Goal: Information Seeking & Learning: Learn about a topic

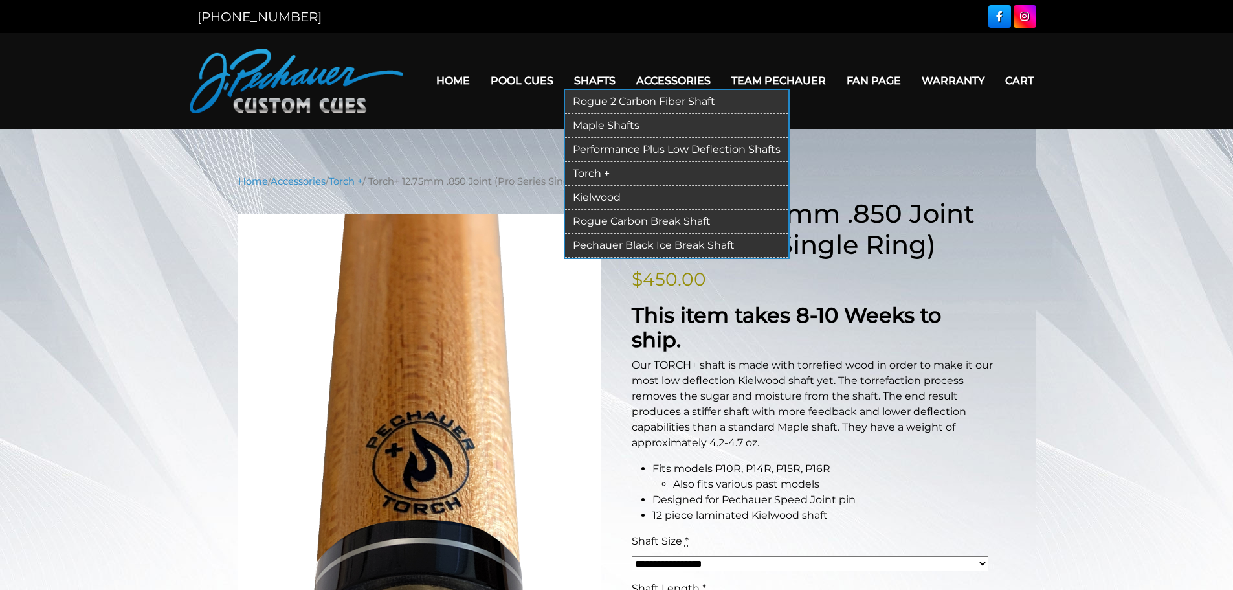
click at [620, 168] on link "Torch +" at bounding box center [676, 174] width 223 height 24
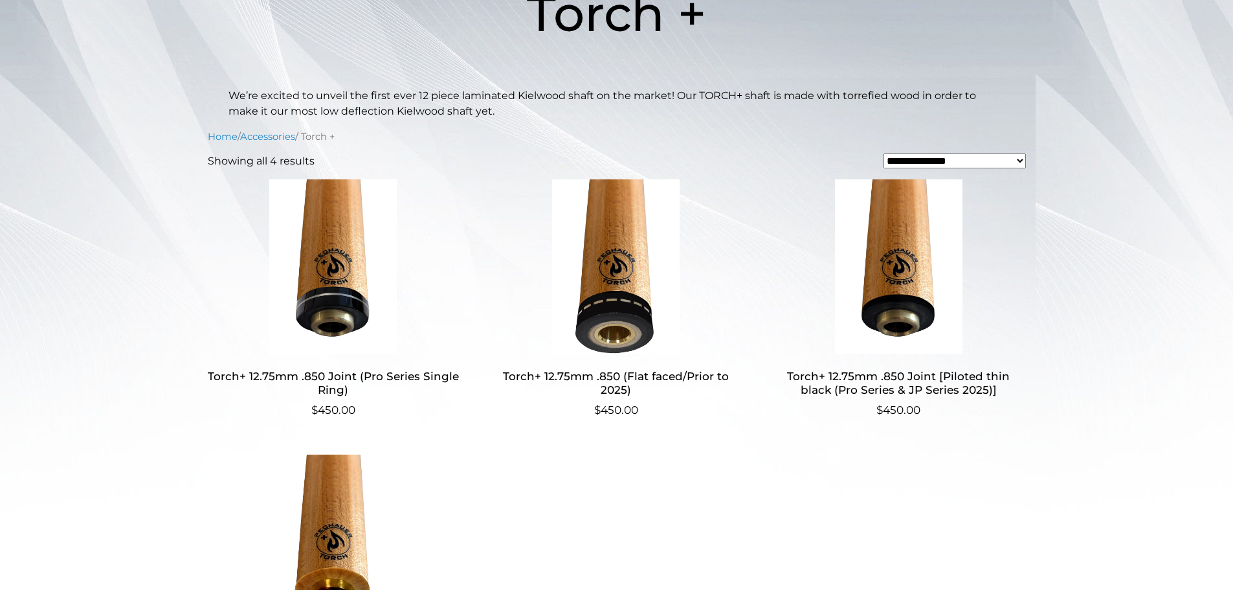
scroll to position [240, 0]
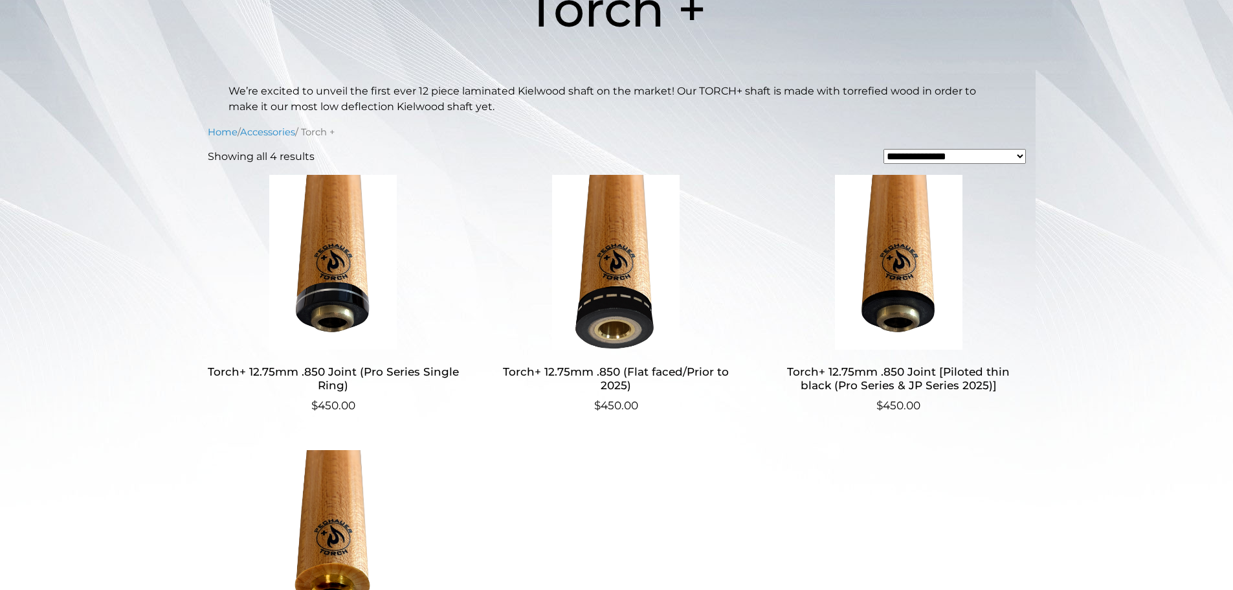
click at [631, 256] on img at bounding box center [616, 262] width 252 height 175
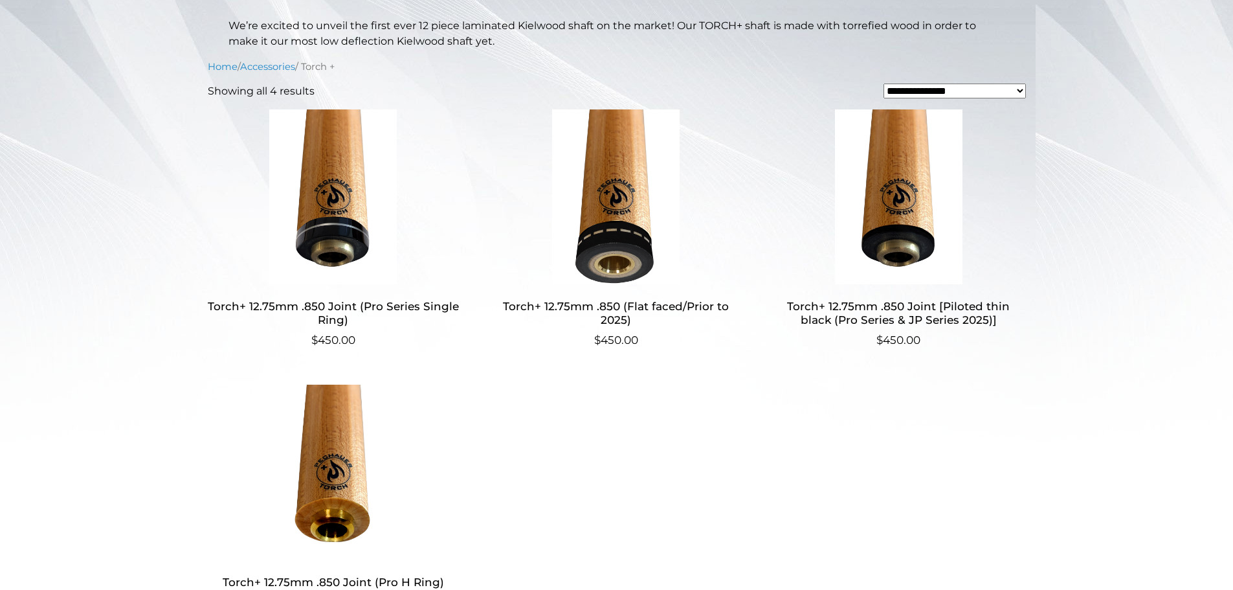
scroll to position [307, 0]
click at [746, 420] on ul "Torch+ 12.75mm .850 Joint (Pro Series Single Ring) $ 450.00 Torch+ 12.75mm .850…" at bounding box center [617, 377] width 818 height 538
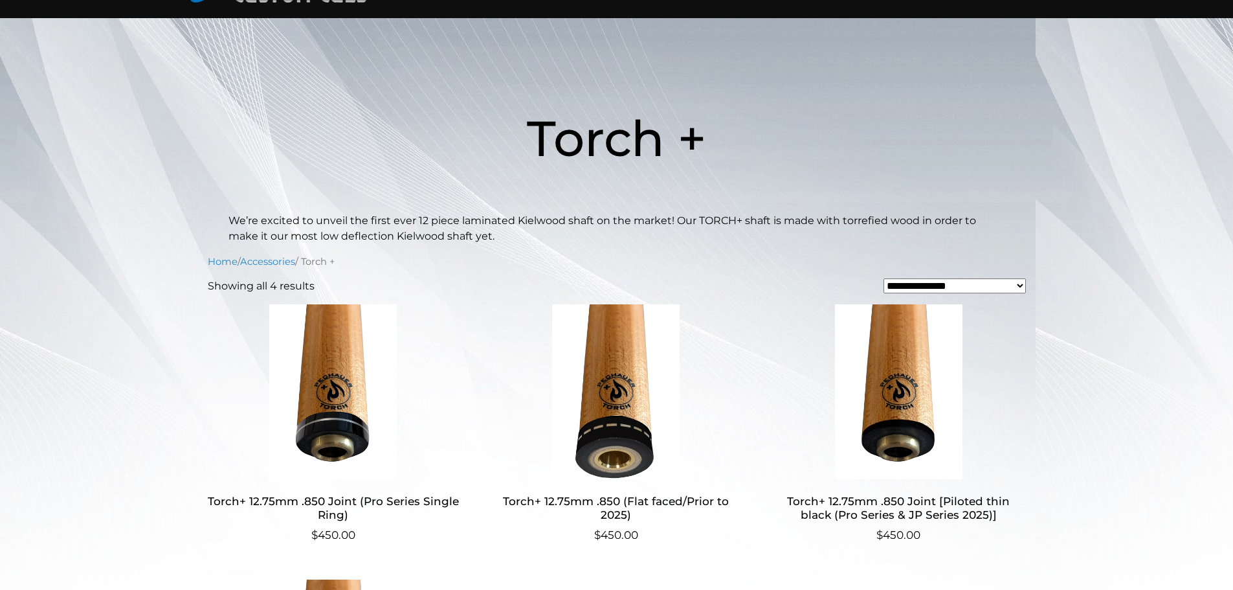
scroll to position [0, 0]
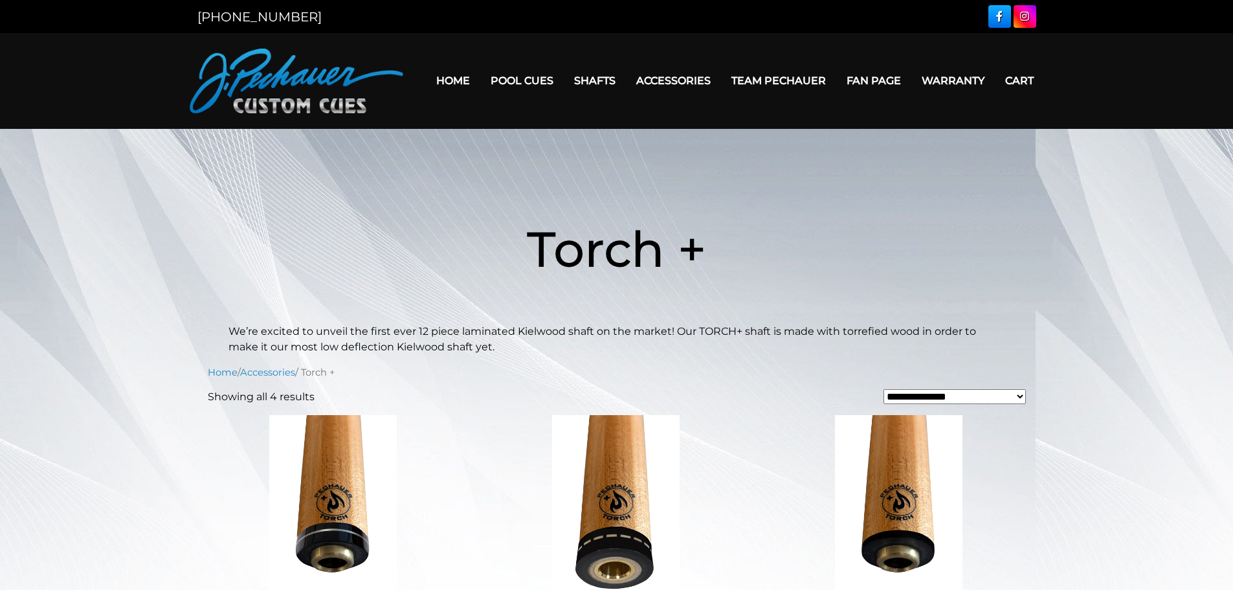
drag, startPoint x: 632, startPoint y: 458, endPoint x: 625, endPoint y: 236, distance: 221.5
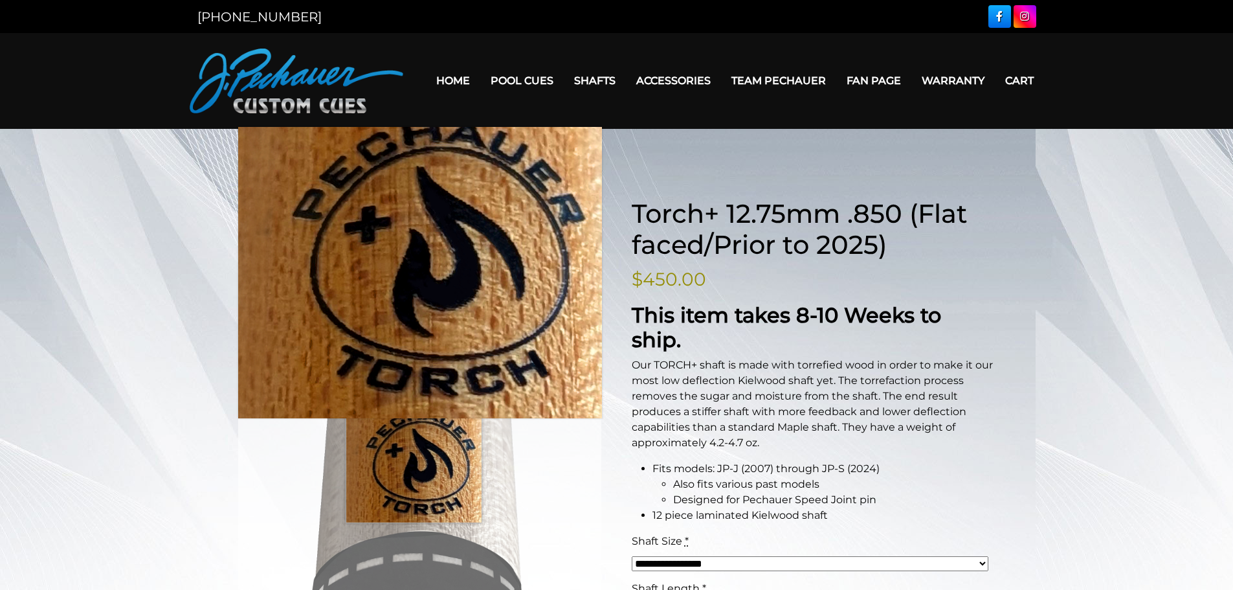
click at [414, 468] on img at bounding box center [420, 463] width 364 height 499
